Goal: Task Accomplishment & Management: Manage account settings

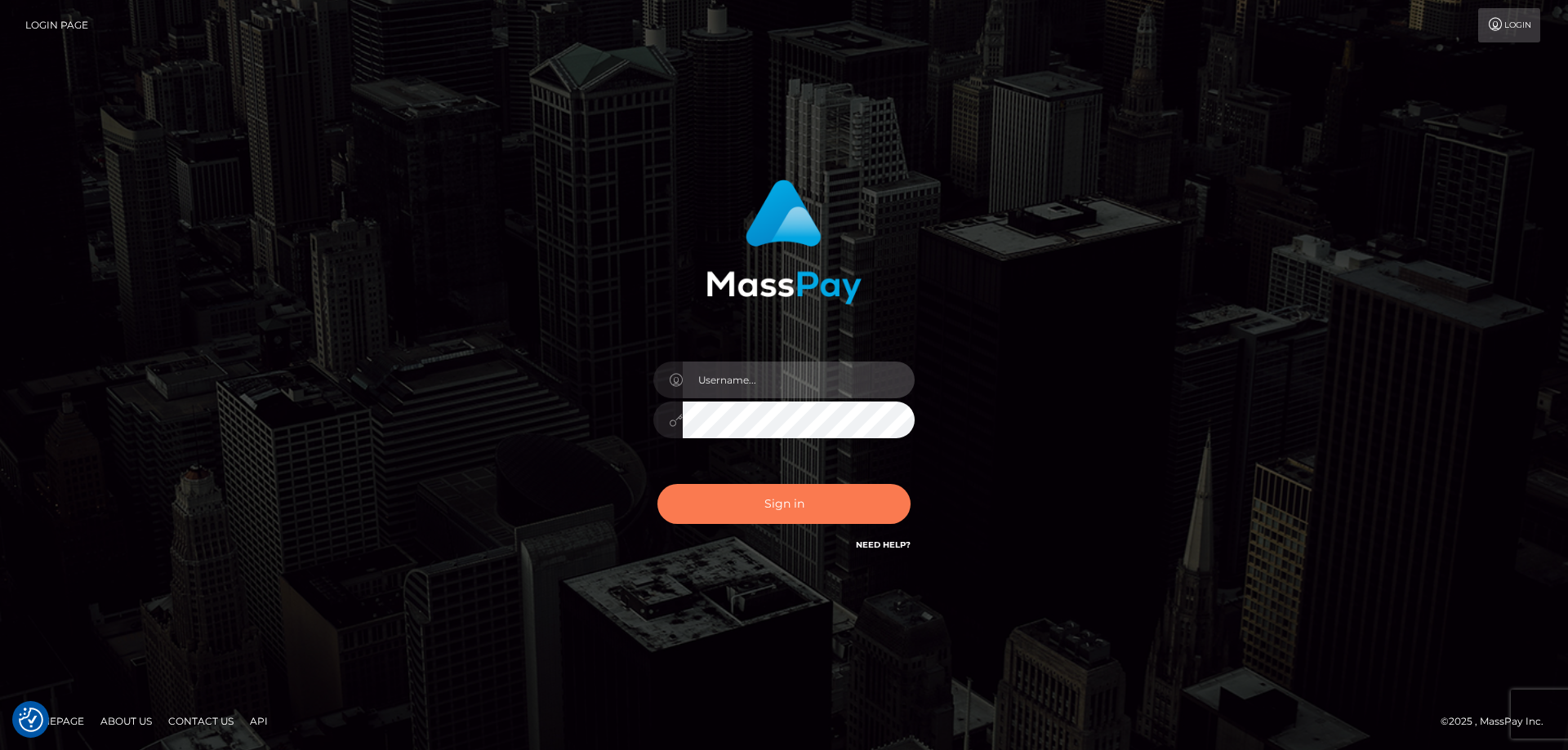
type input "Queen.megabonanza"
click at [757, 517] on button "Sign in" at bounding box center [783, 504] width 253 height 40
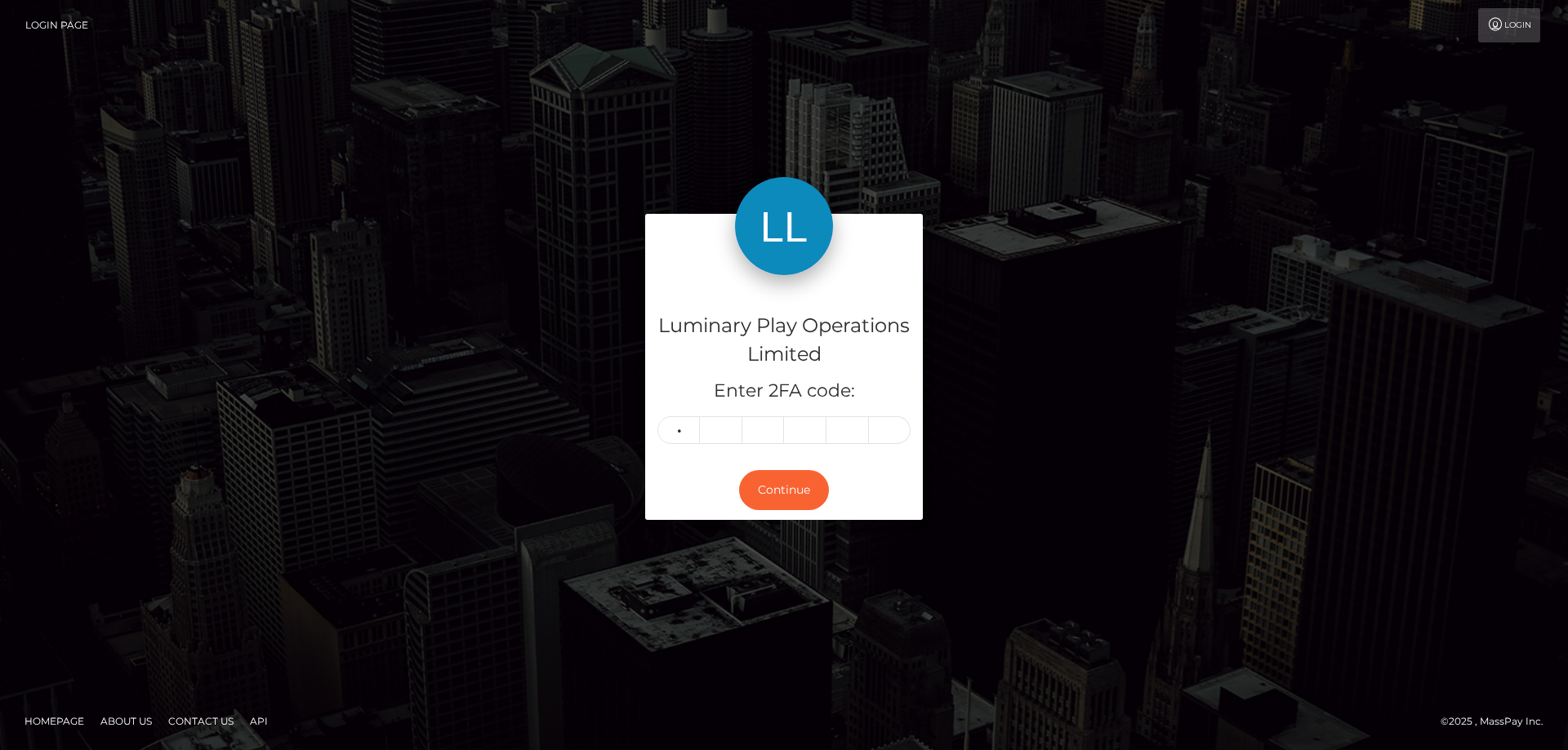
type input "1"
type input "8"
type input "6"
type input "7"
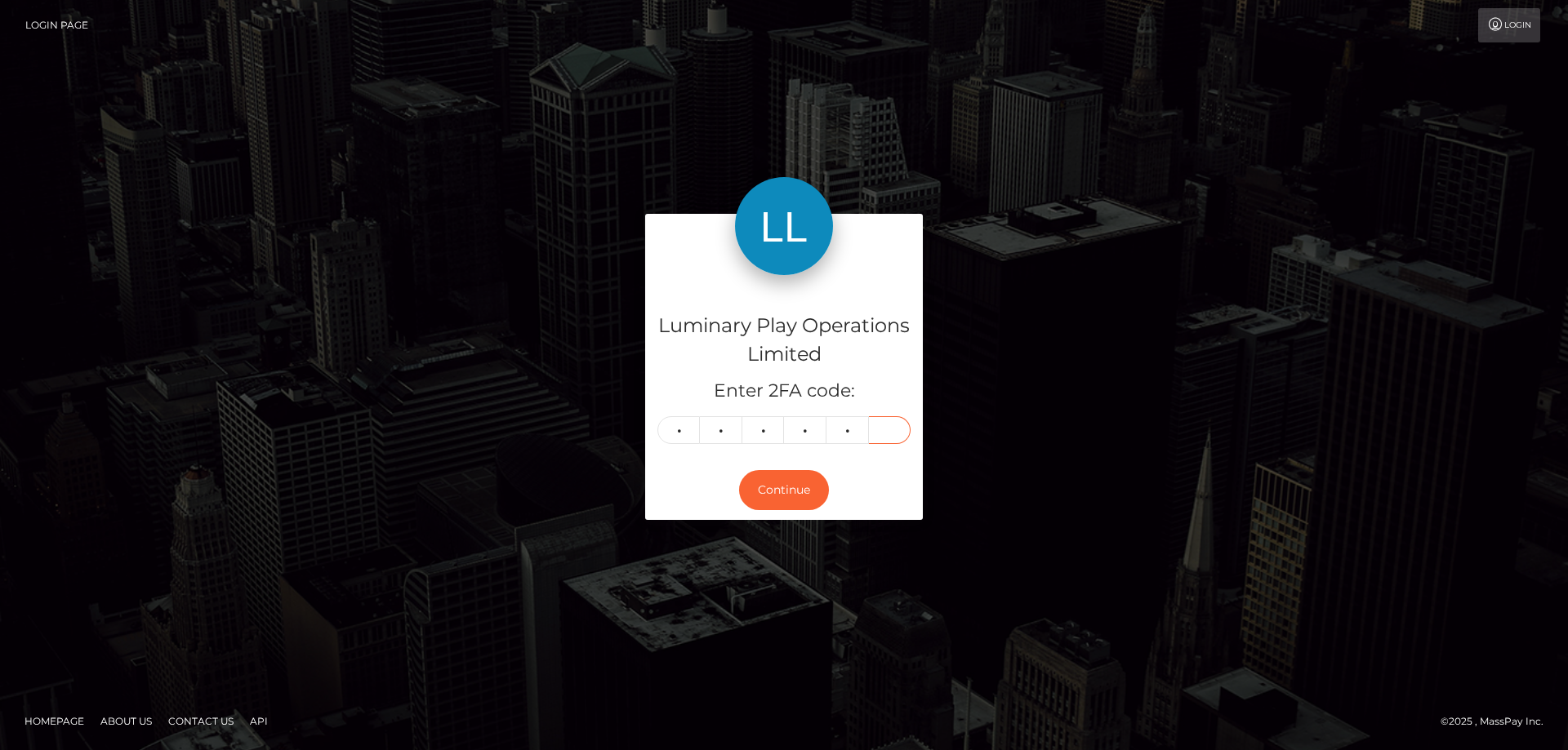
type input "5"
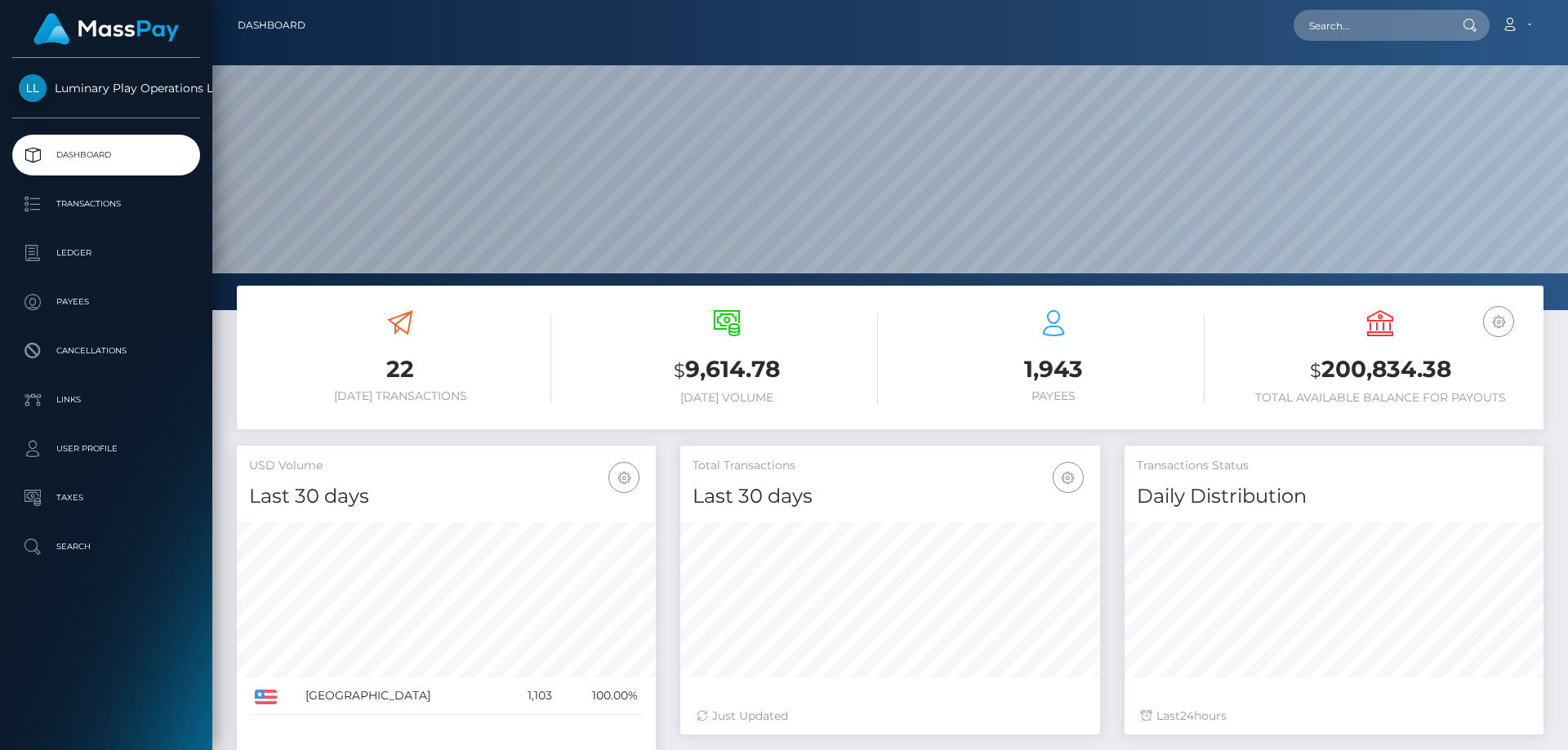
scroll to position [290, 419]
drag, startPoint x: 1457, startPoint y: 372, endPoint x: 1319, endPoint y: 368, distance: 138.1
click at [1319, 368] on h3 "$ 200,834.38" at bounding box center [1380, 370] width 302 height 34
copy h3 "200,834.38"
